Goal: Subscribe to service/newsletter

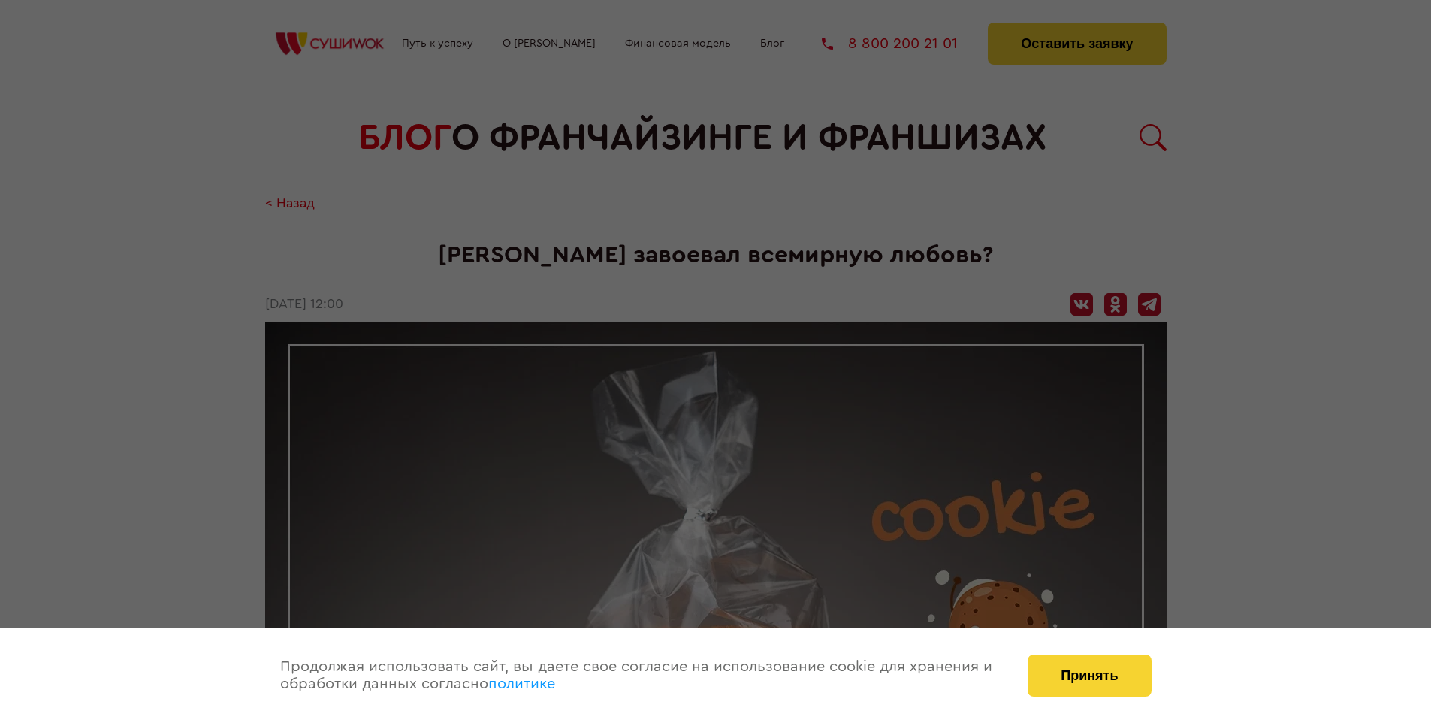
scroll to position [1812, 0]
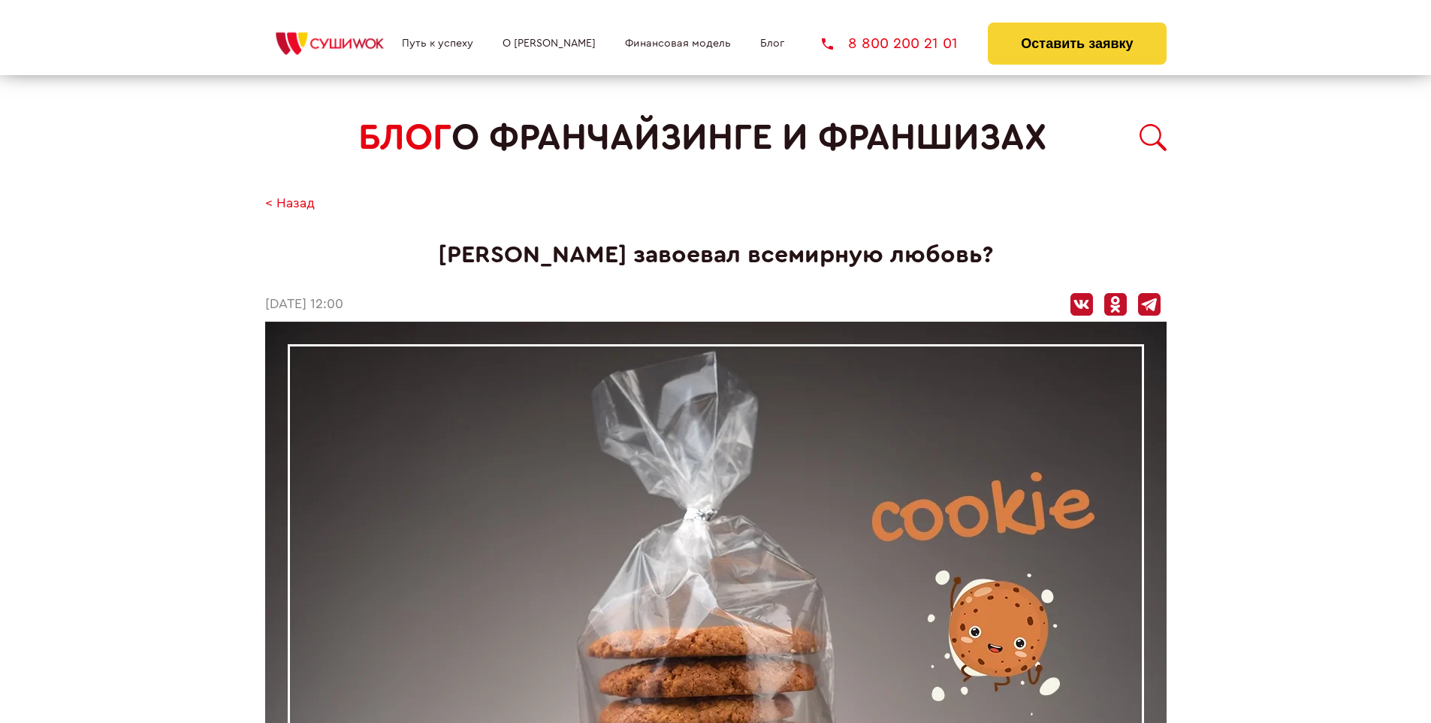
scroll to position [1812, 0]
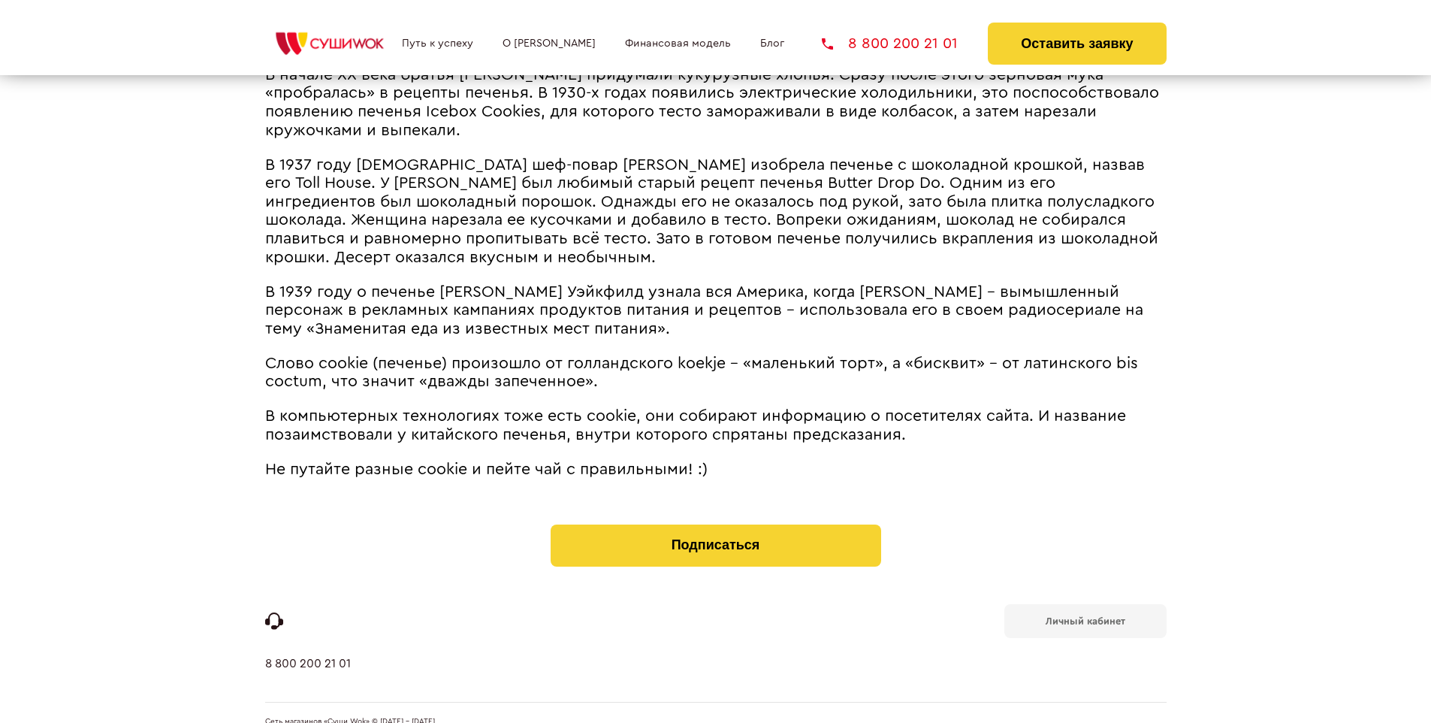
click at [1085, 616] on b "Личный кабинет" at bounding box center [1086, 621] width 80 height 10
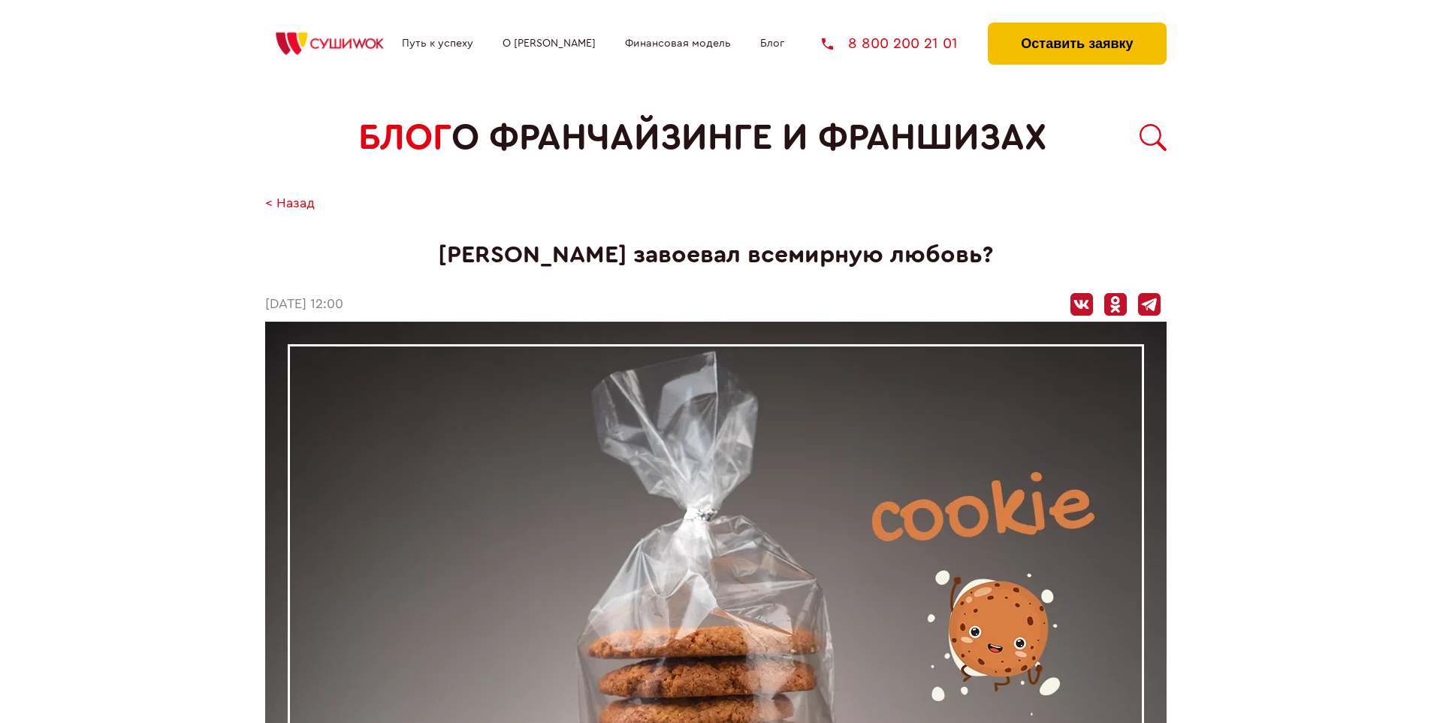
click at [1076, 26] on button "Оставить заявку" at bounding box center [1077, 44] width 178 height 42
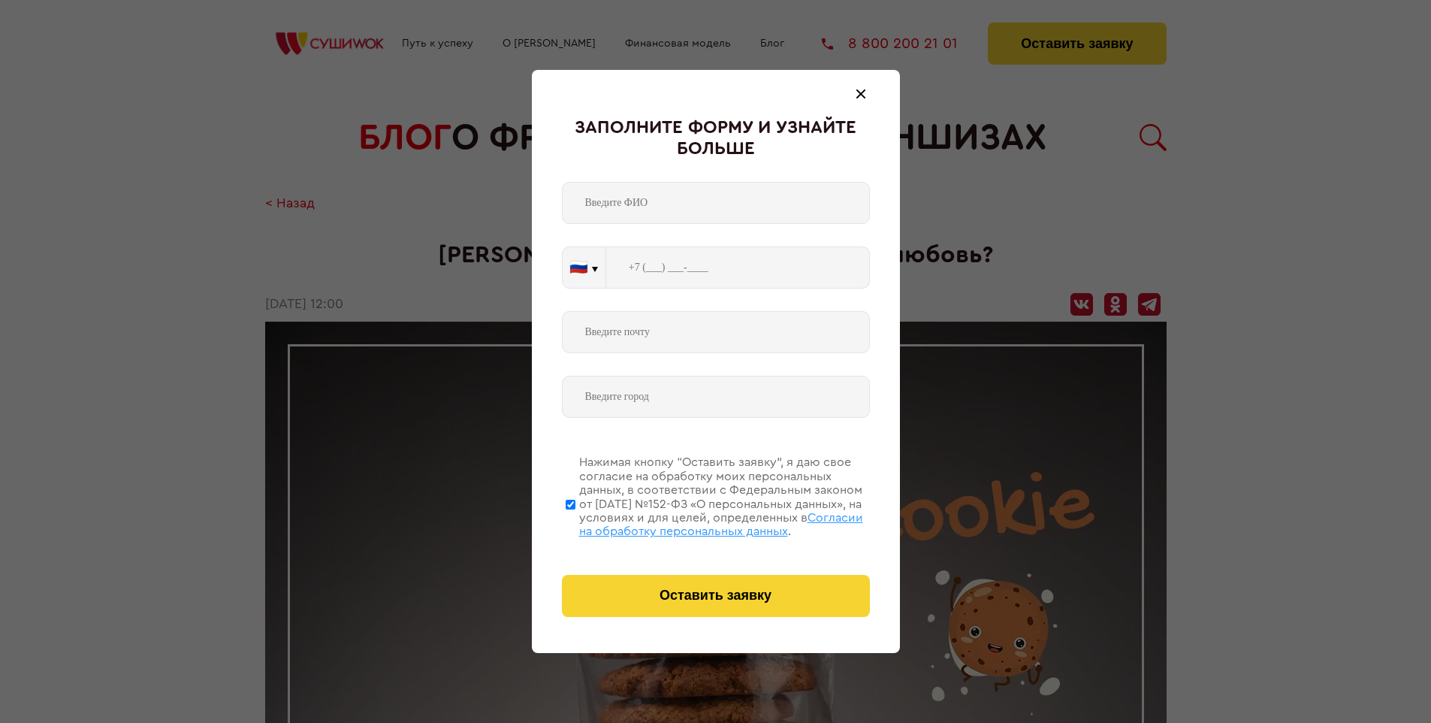
click at [696, 522] on span "Согласии на обработку персональных данных" at bounding box center [721, 524] width 284 height 26
click at [575, 522] on input "Нажимая кнопку “Оставить заявку”, я даю свое согласие на обработку моих персона…" at bounding box center [571, 504] width 10 height 120
checkbox input "false"
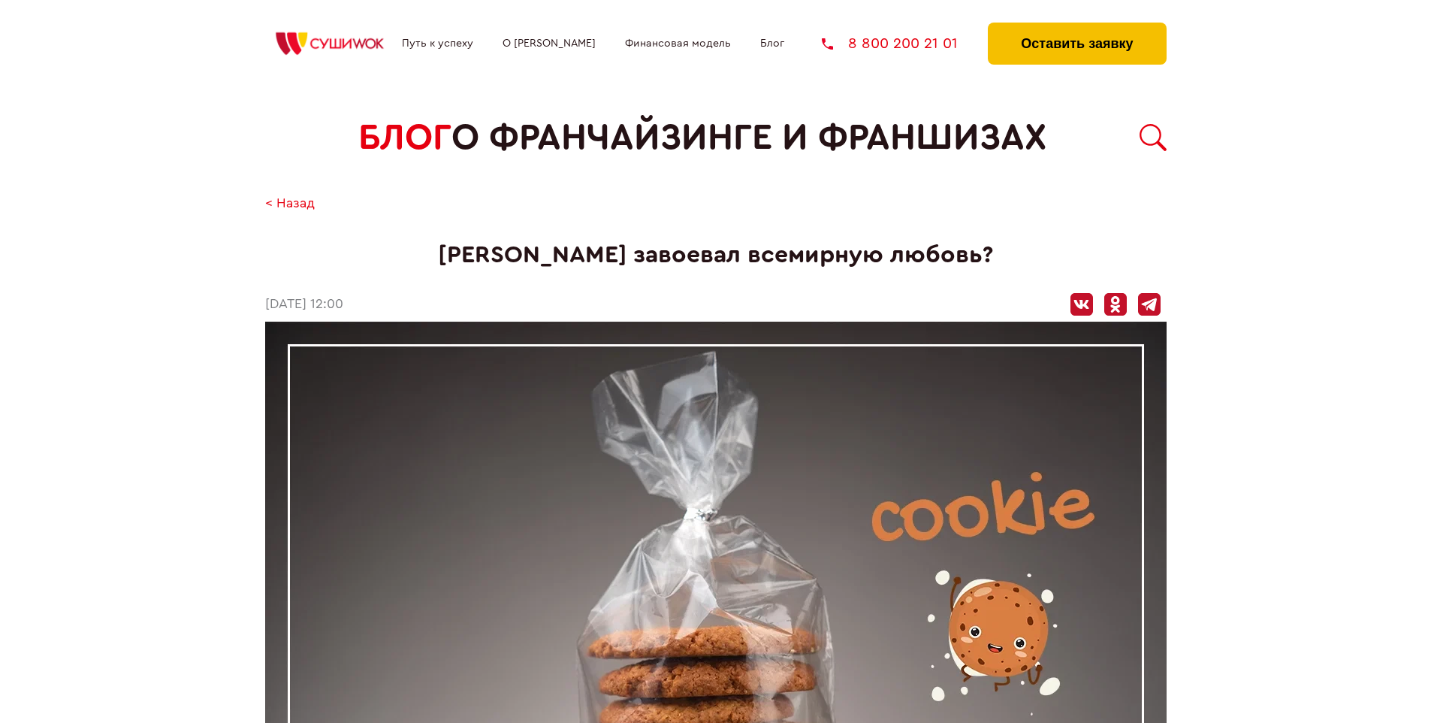
click at [1076, 26] on button "Оставить заявку" at bounding box center [1077, 44] width 178 height 42
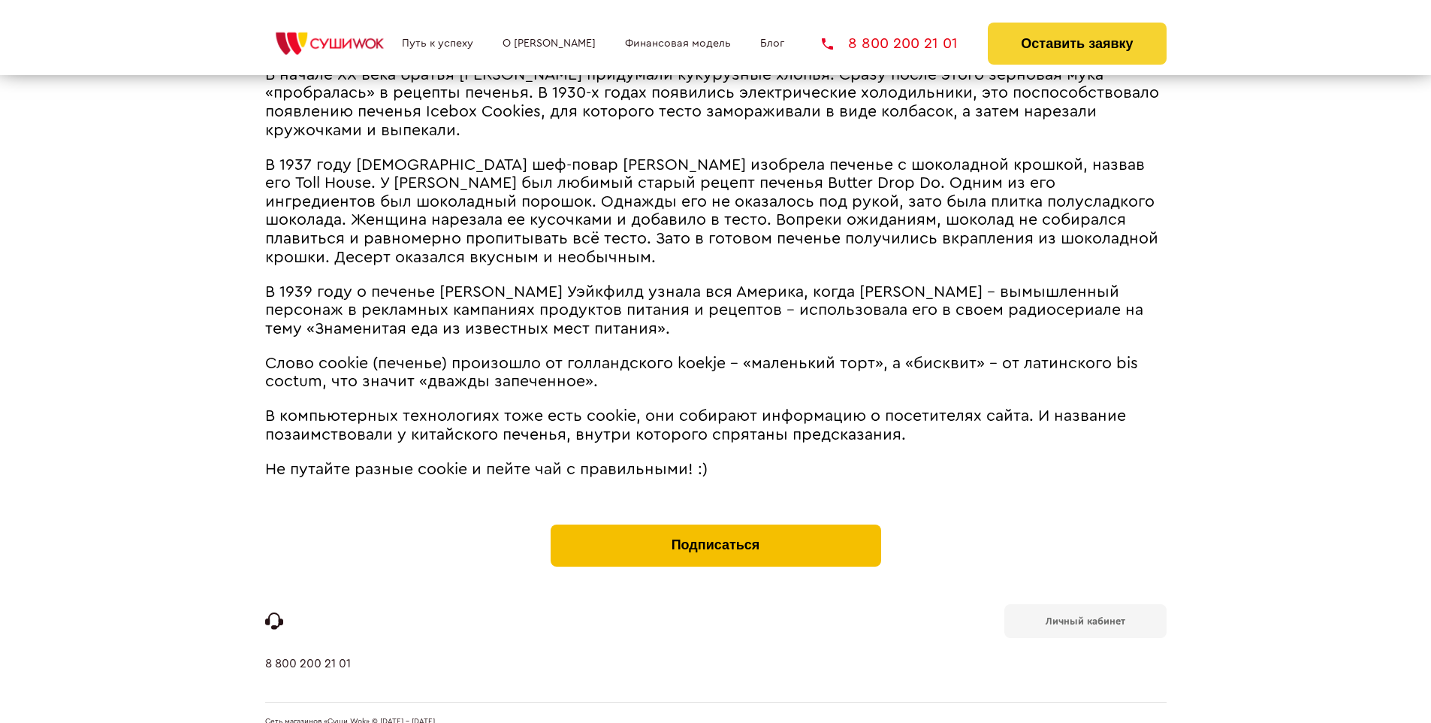
click at [715, 524] on button "Подписаться" at bounding box center [716, 545] width 330 height 42
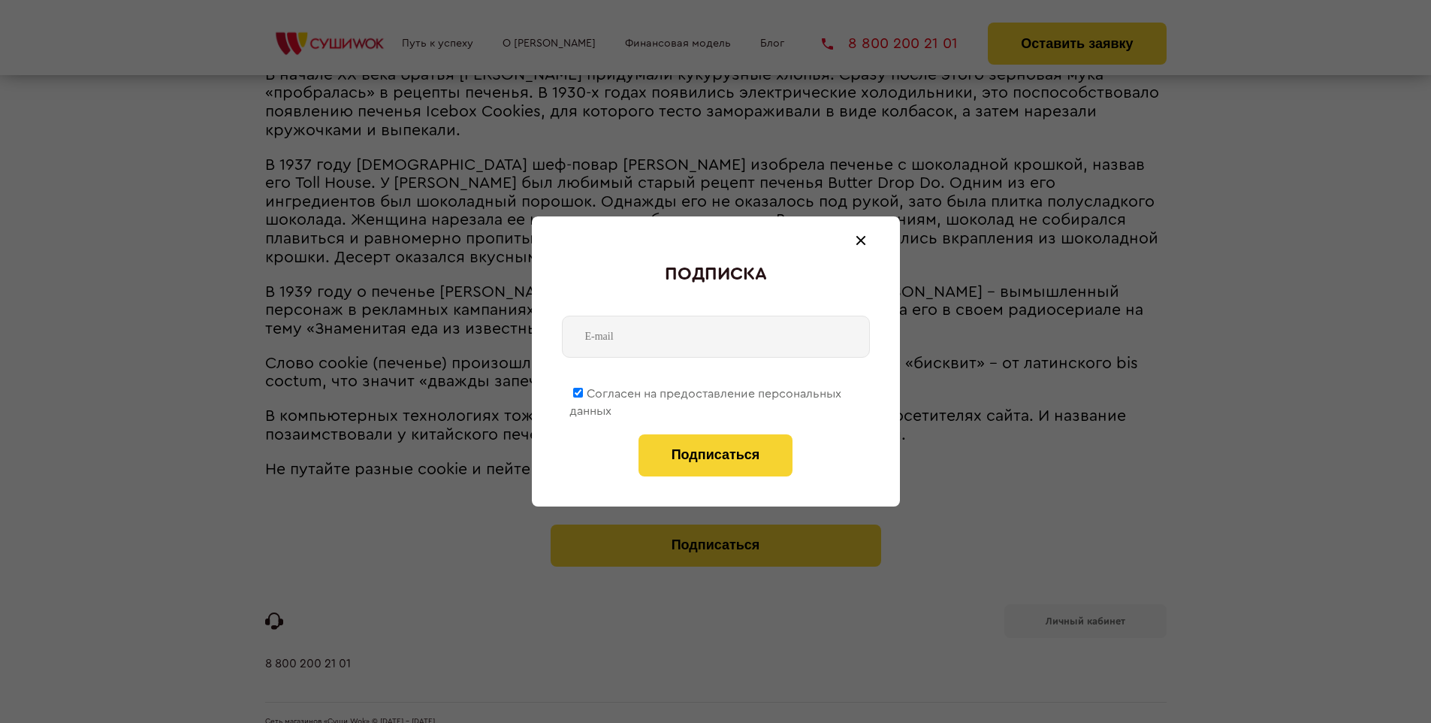
click at [706, 391] on span "Согласен на предоставление персональных данных" at bounding box center [705, 402] width 272 height 29
click at [583, 391] on input "Согласен на предоставление персональных данных" at bounding box center [578, 393] width 10 height 10
checkbox input "false"
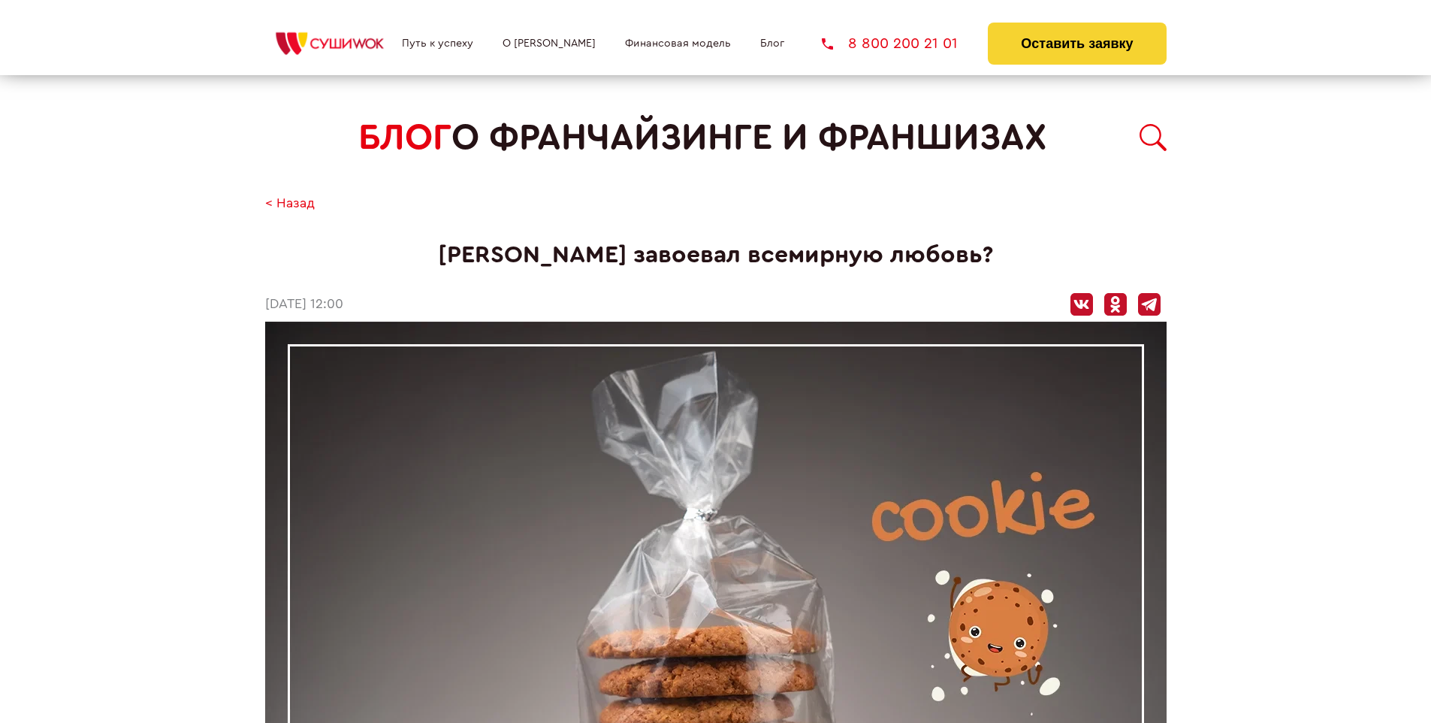
scroll to position [1812, 0]
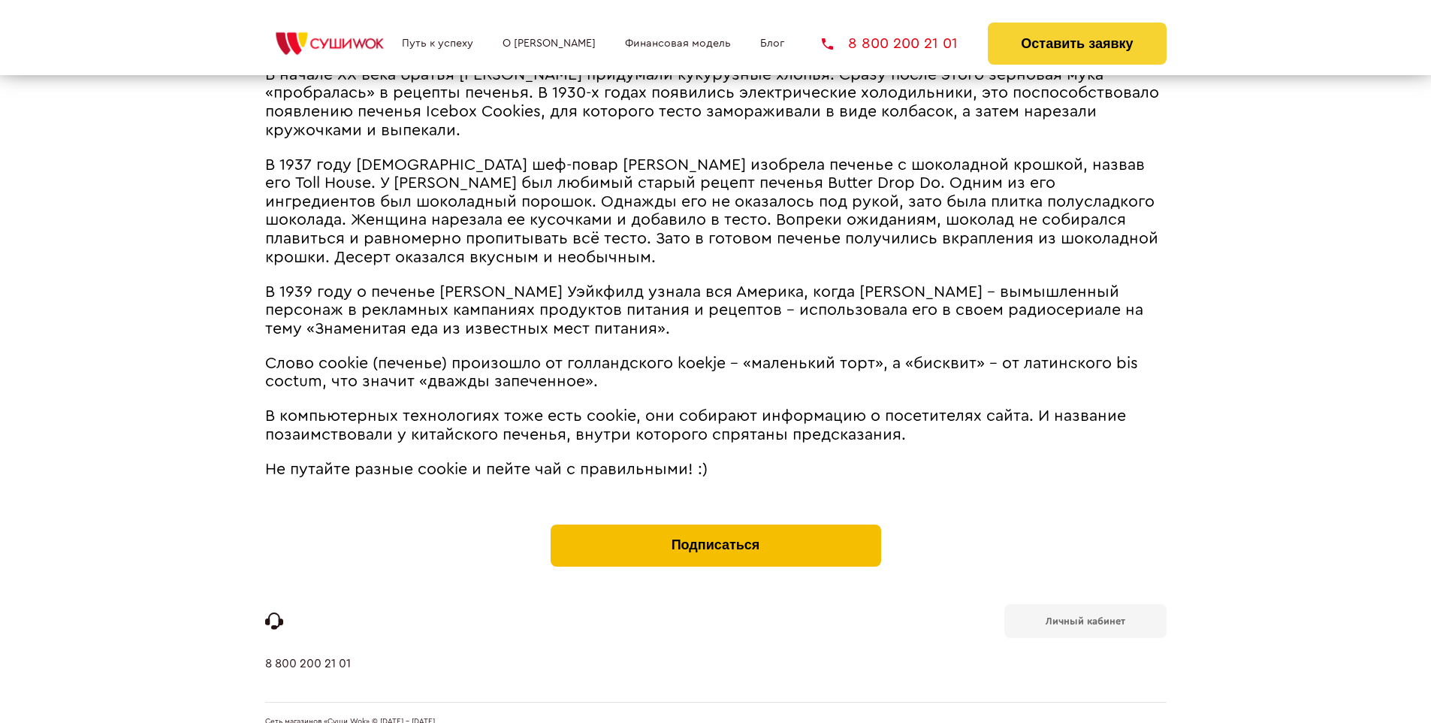
click at [715, 524] on button "Подписаться" at bounding box center [716, 545] width 330 height 42
